Goal: Task Accomplishment & Management: Manage account settings

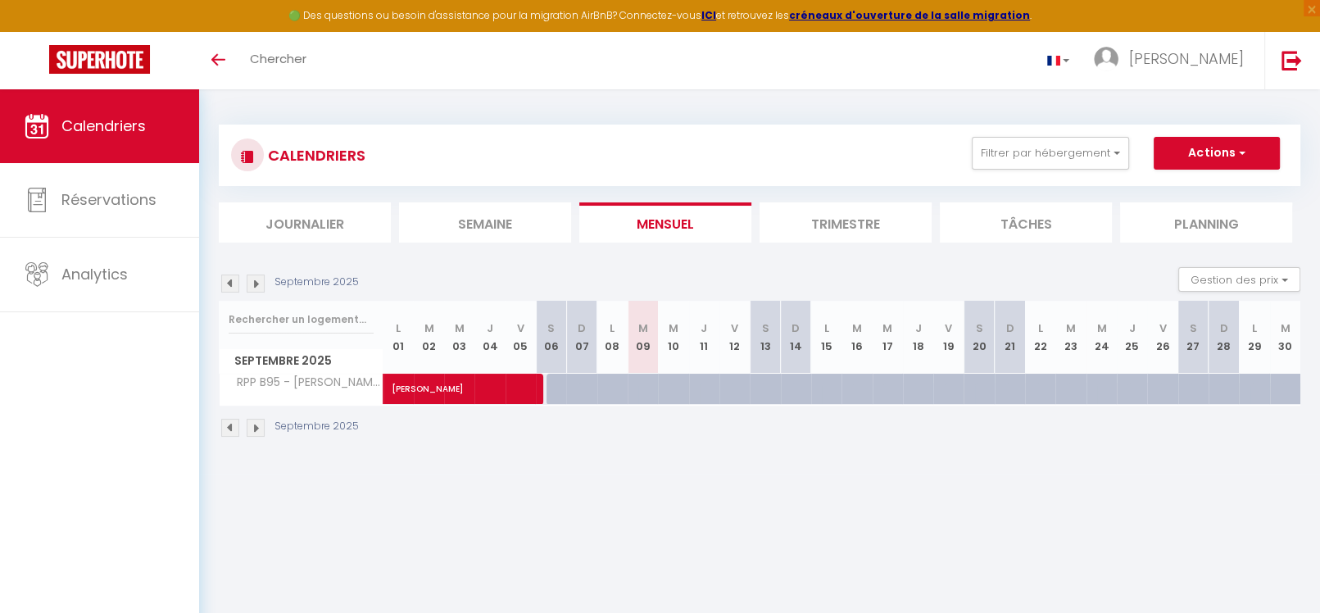
click at [259, 422] on img at bounding box center [256, 428] width 18 height 18
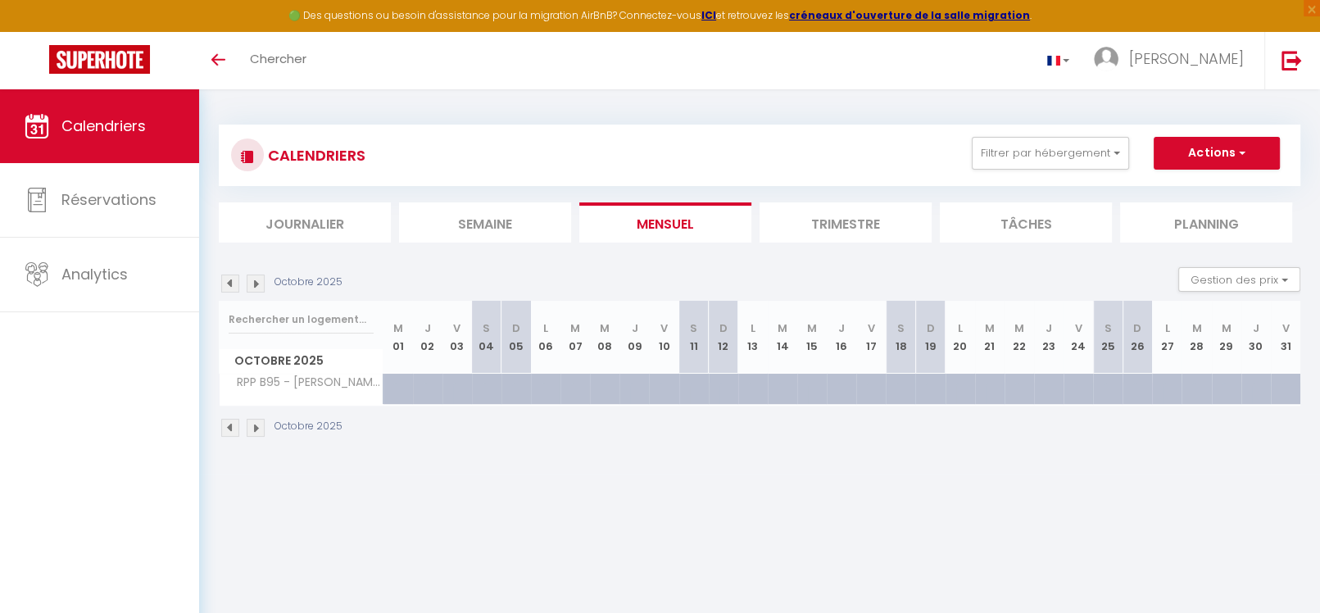
click at [259, 422] on img at bounding box center [256, 428] width 18 height 18
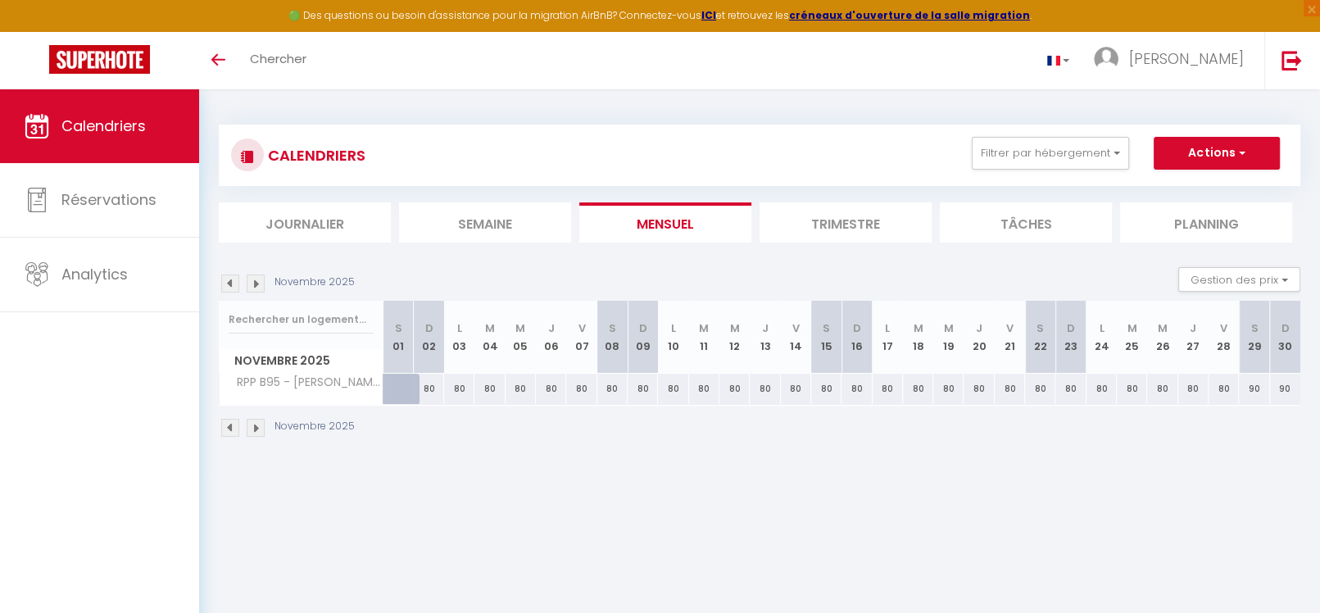
click at [259, 422] on img at bounding box center [256, 428] width 18 height 18
select select
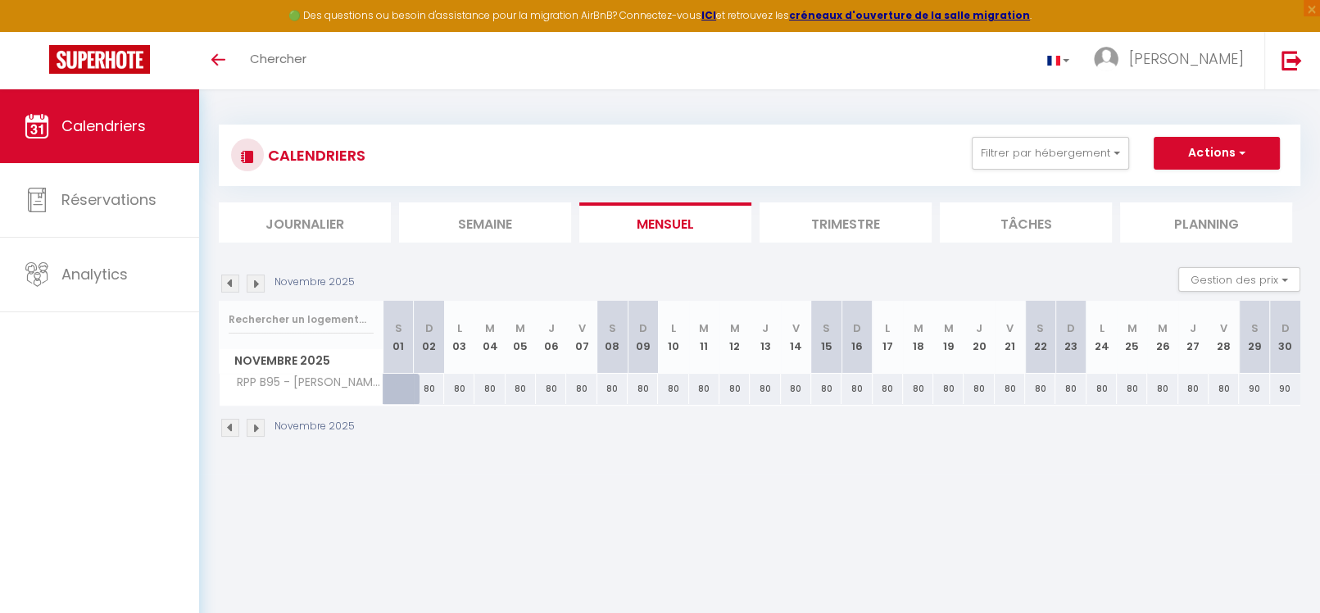
select select
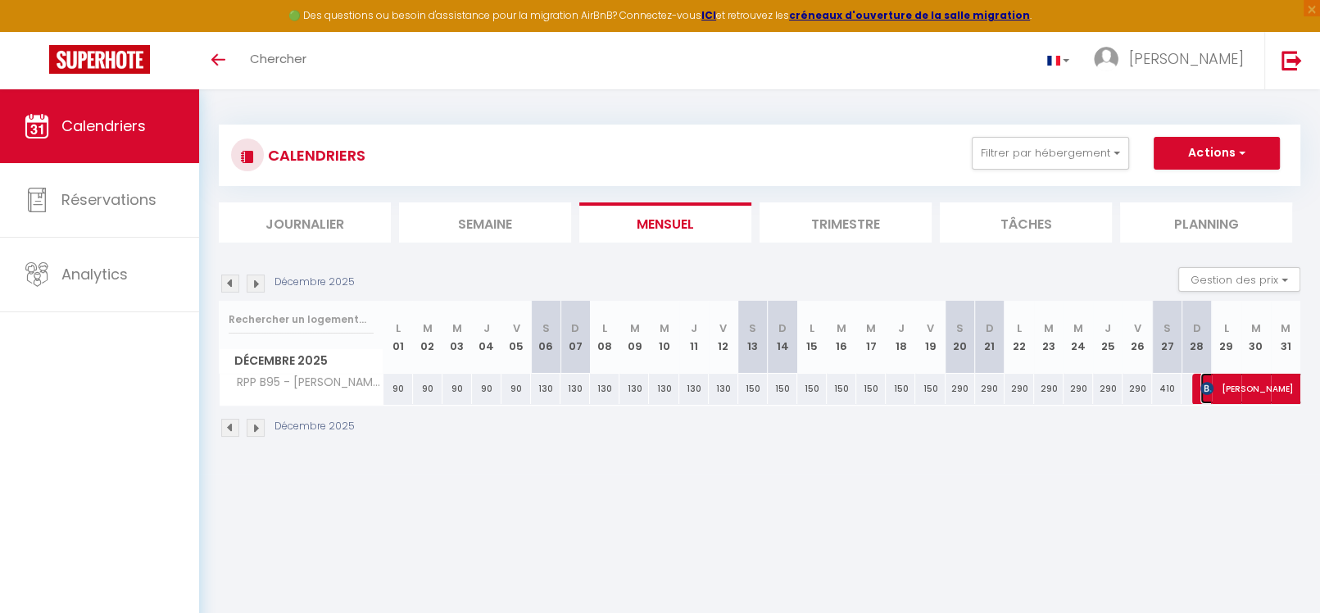
click at [1201, 388] on img at bounding box center [1206, 388] width 13 height 13
select select "OK"
select select "KO"
select select "0"
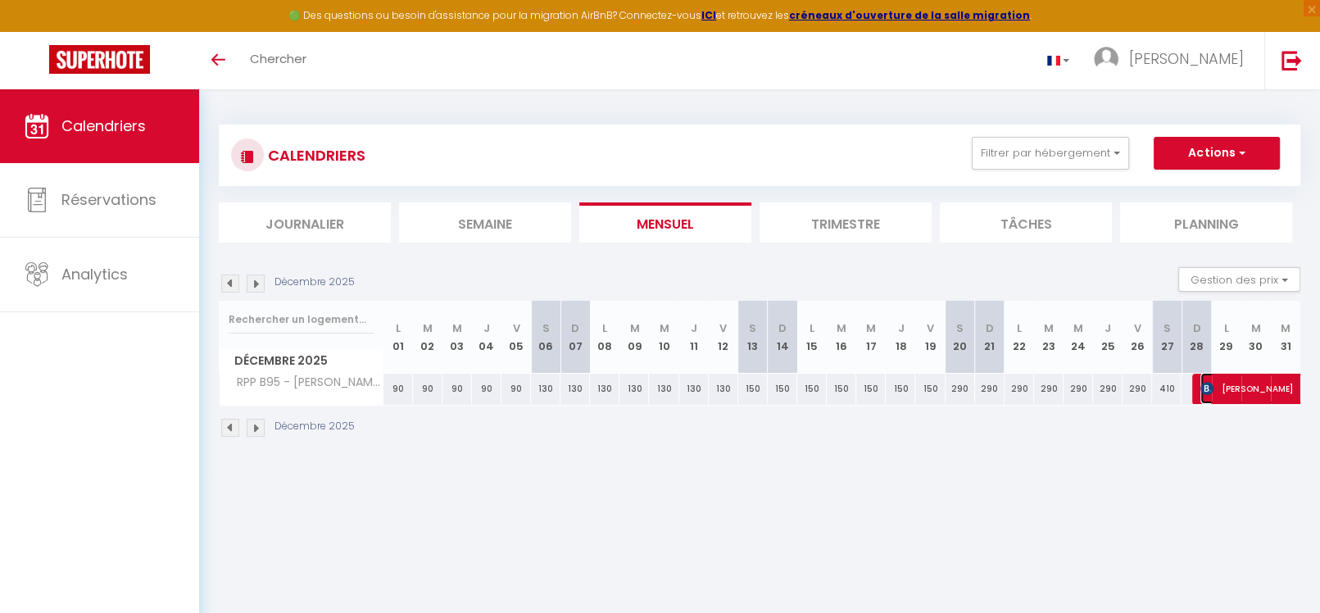
select select "1"
select select
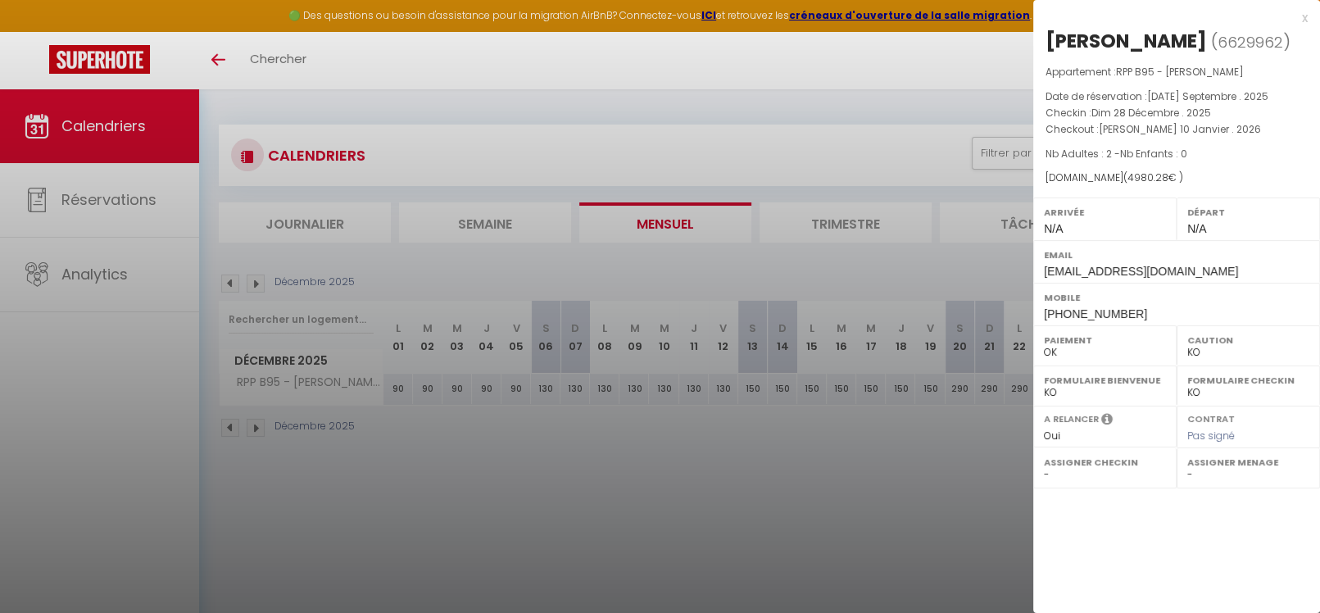
click at [328, 472] on div at bounding box center [660, 306] width 1320 height 613
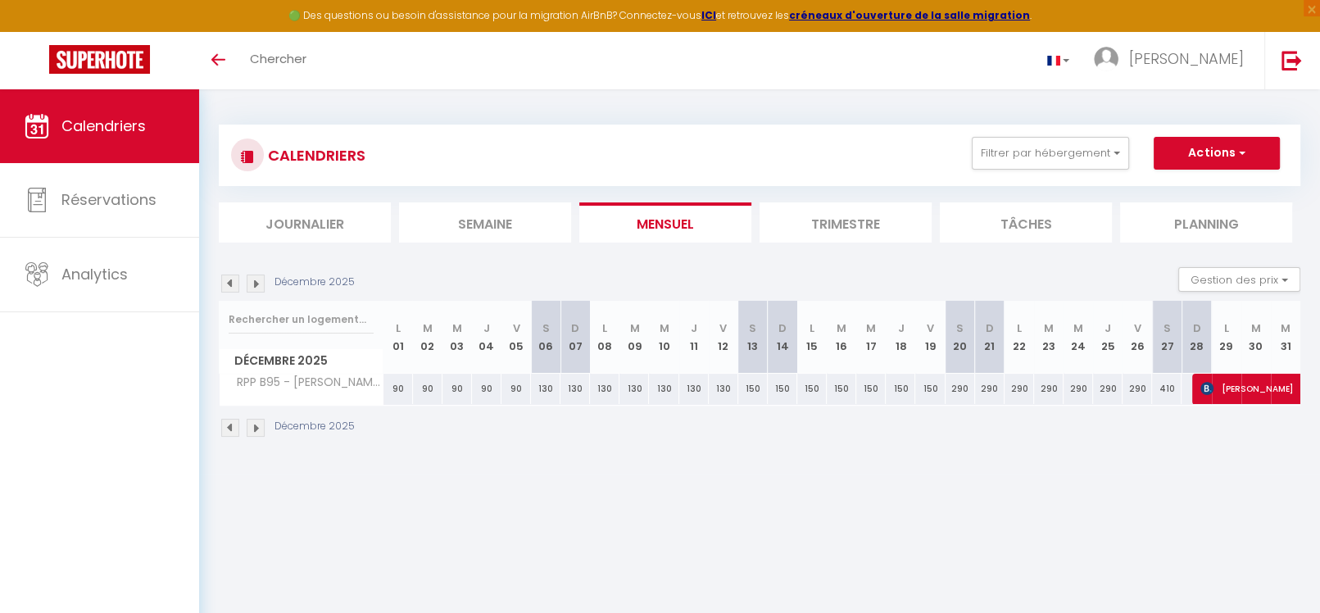
click at [261, 422] on img at bounding box center [256, 428] width 18 height 18
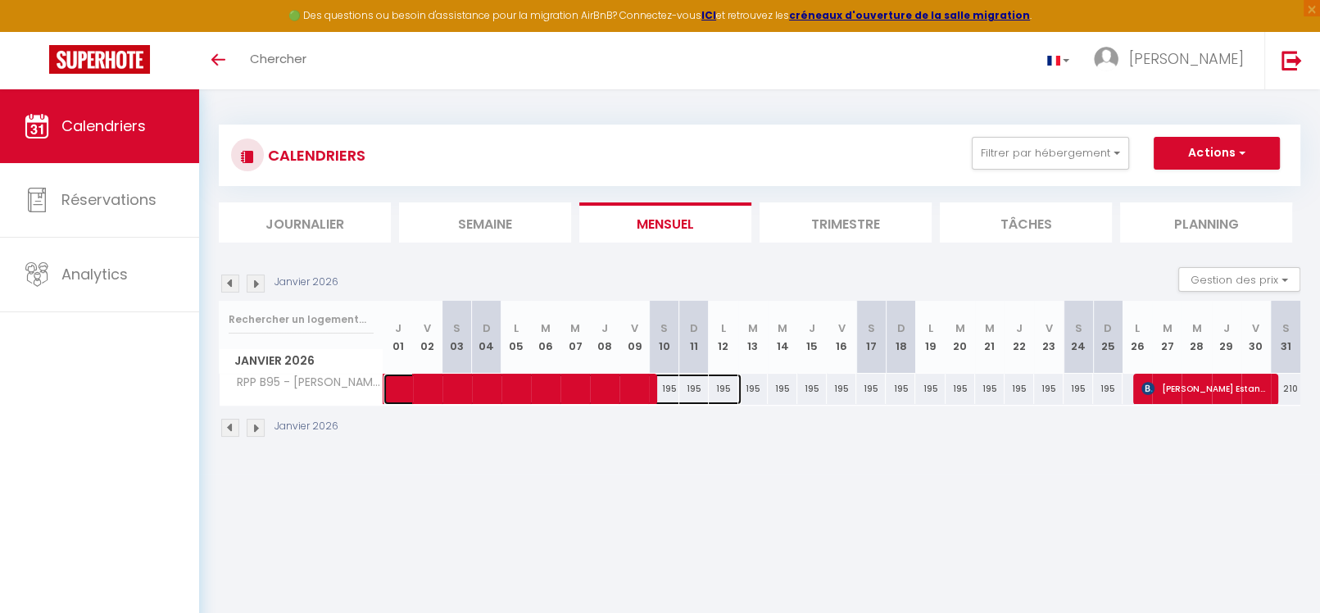
click at [442, 389] on span at bounding box center [571, 389] width 339 height 31
